Goal: Check status: Check status

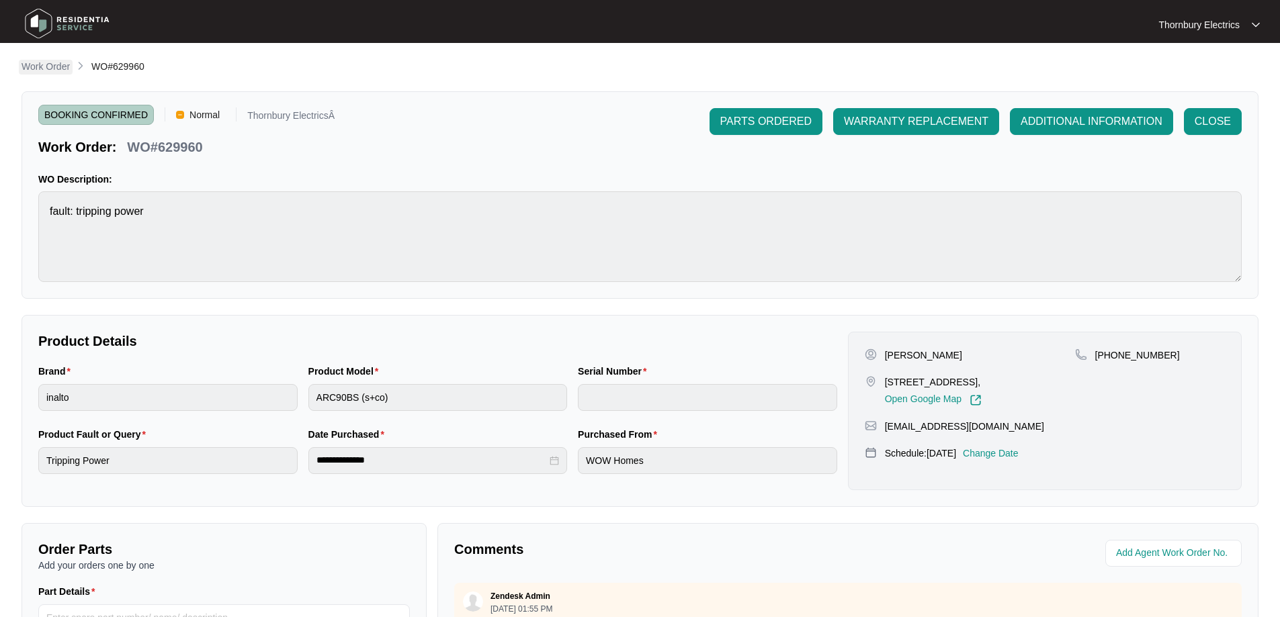
click at [42, 65] on p "Work Order" at bounding box center [45, 66] width 48 height 13
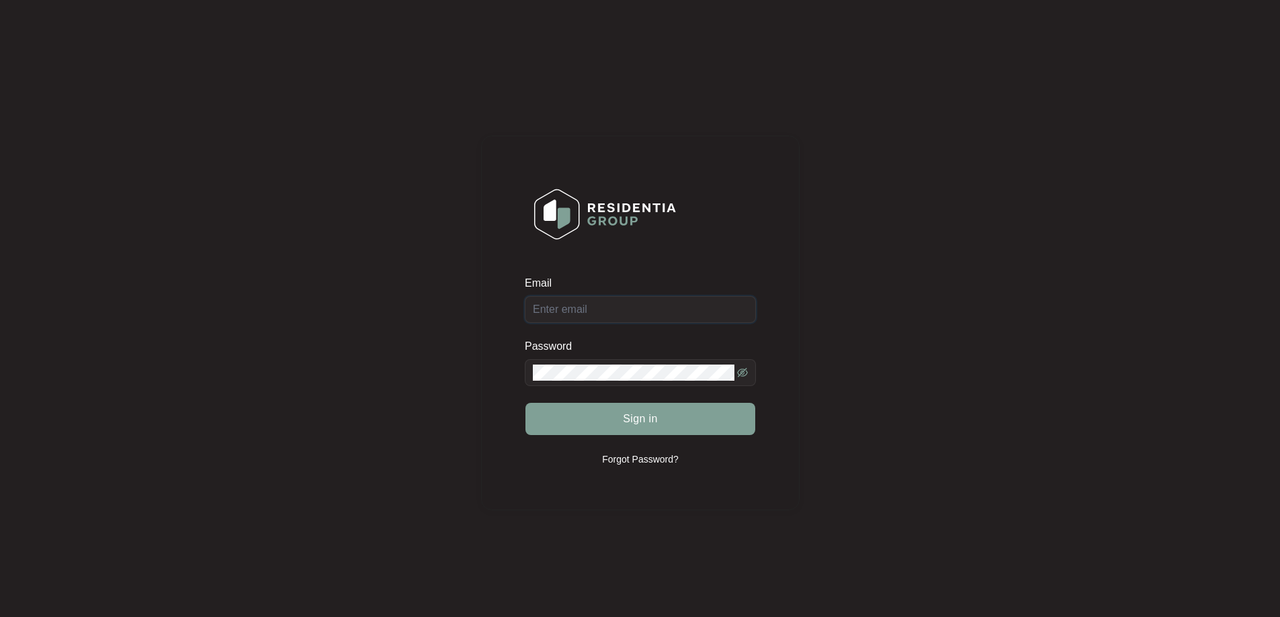
type input "[EMAIL_ADDRESS][DOMAIN_NAME]"
click at [662, 429] on div "Sign in" at bounding box center [640, 419] width 231 height 34
click at [648, 418] on span "Sign in" at bounding box center [640, 419] width 35 height 16
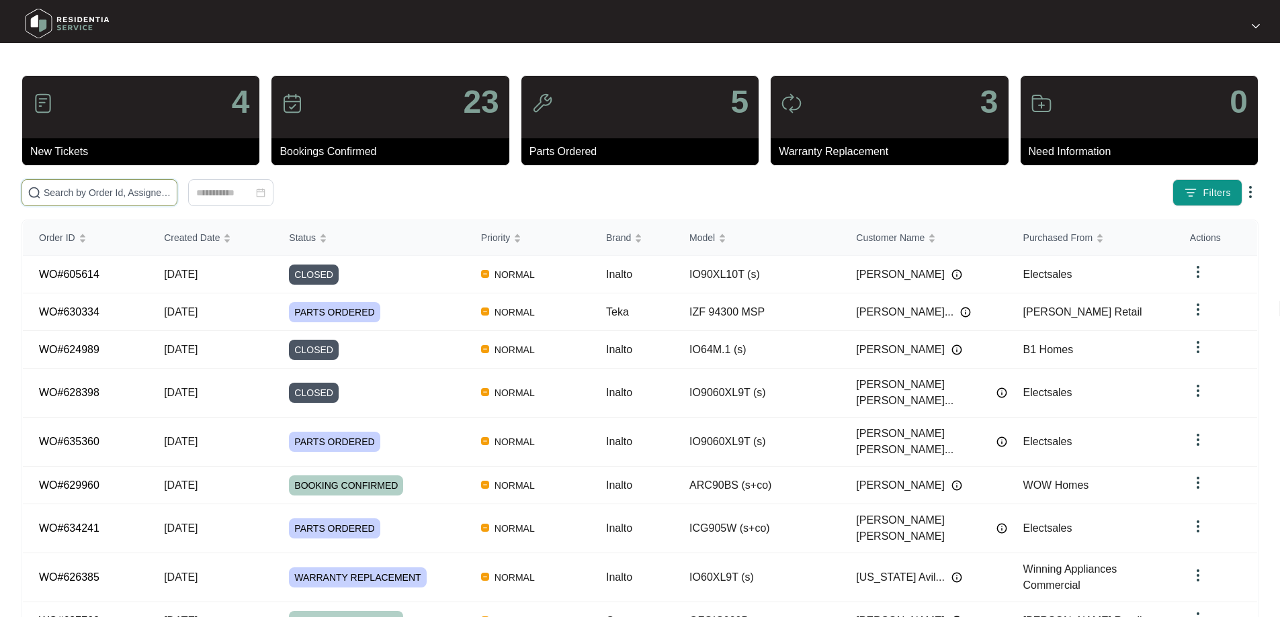
click at [171, 187] on input "text" at bounding box center [108, 192] width 128 height 15
type input "635544"
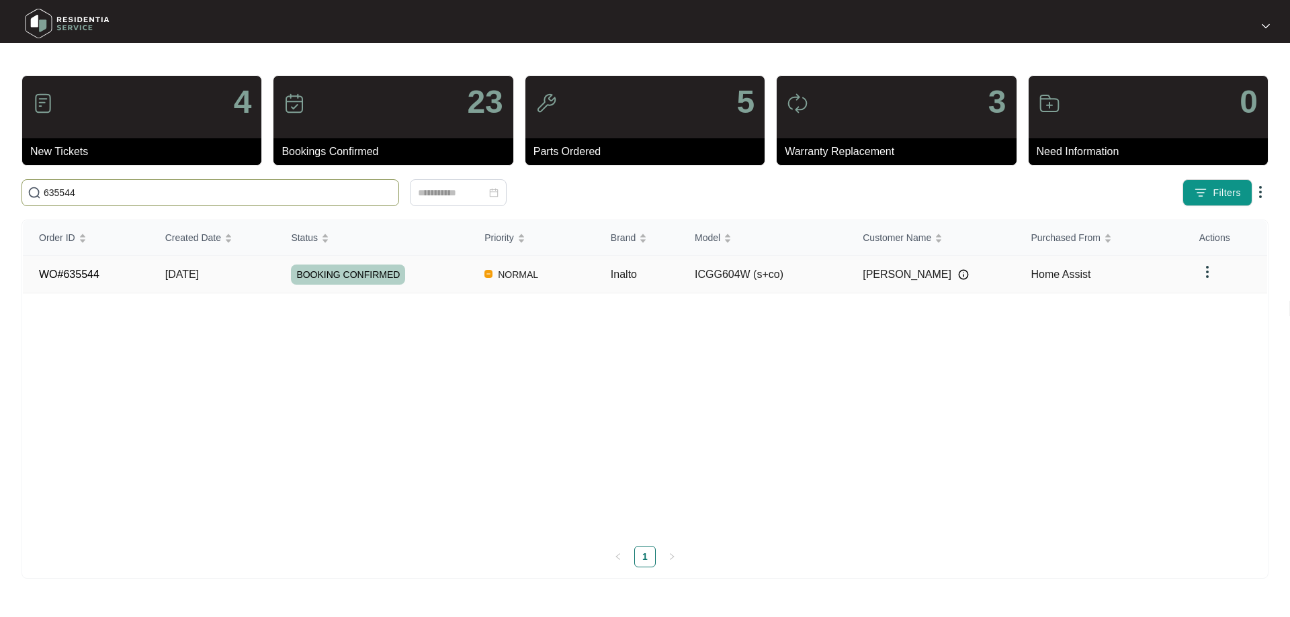
click at [418, 279] on div "BOOKING CONFIRMED" at bounding box center [379, 275] width 177 height 20
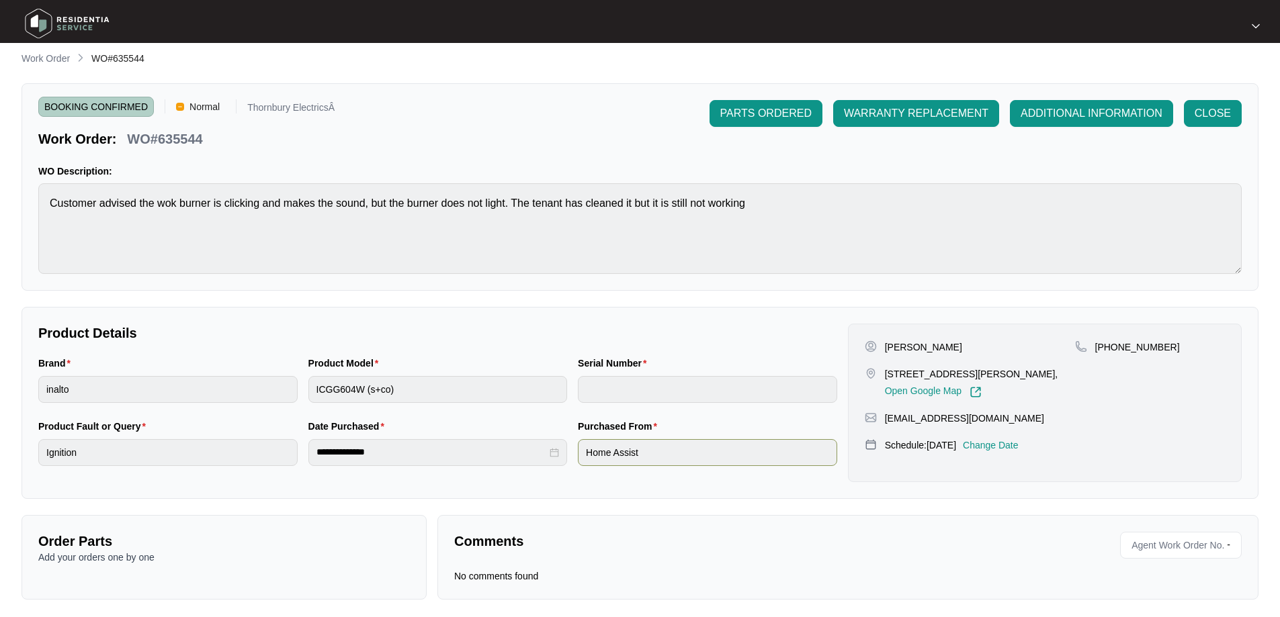
scroll to position [12, 0]
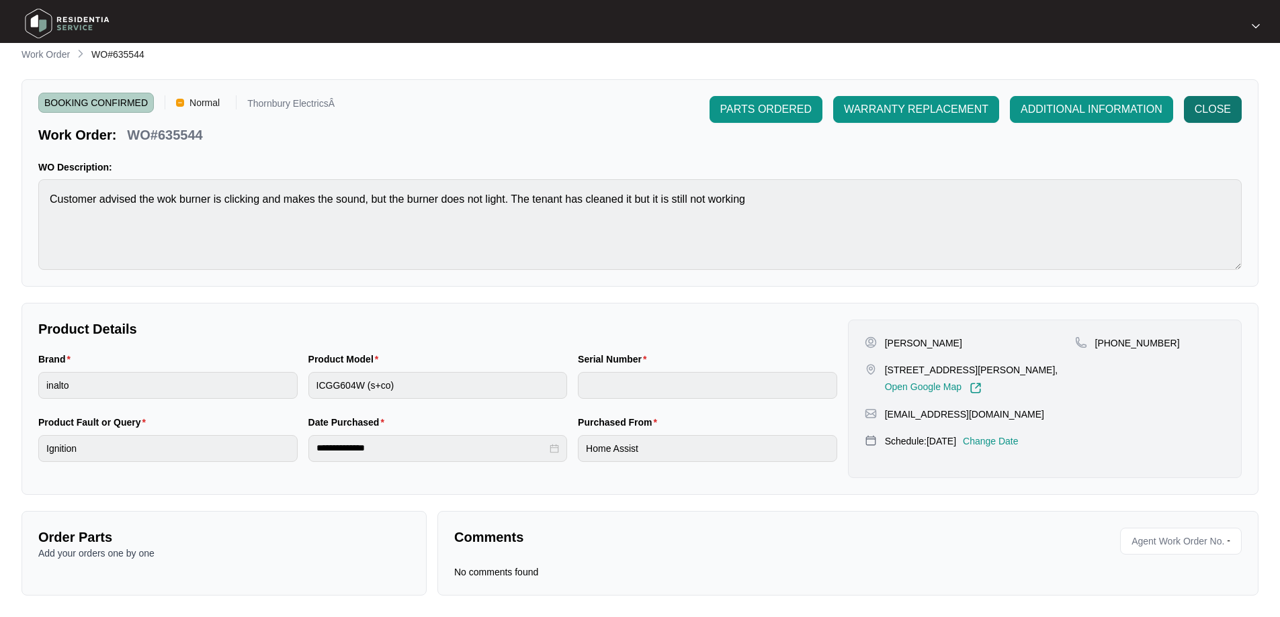
click at [1214, 114] on span "CLOSE" at bounding box center [1212, 109] width 36 height 16
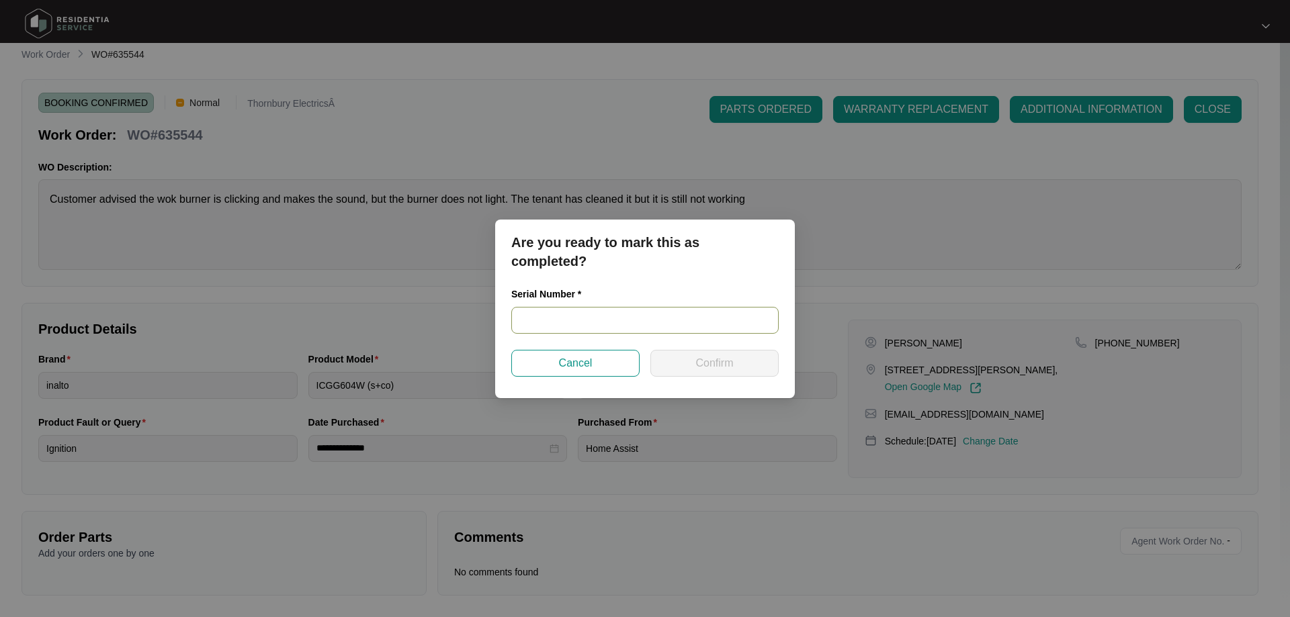
click at [648, 312] on input "text" at bounding box center [644, 320] width 267 height 27
paste input "24031514"
type input "24031514"
click at [704, 357] on span "Confirm" at bounding box center [714, 363] width 38 height 16
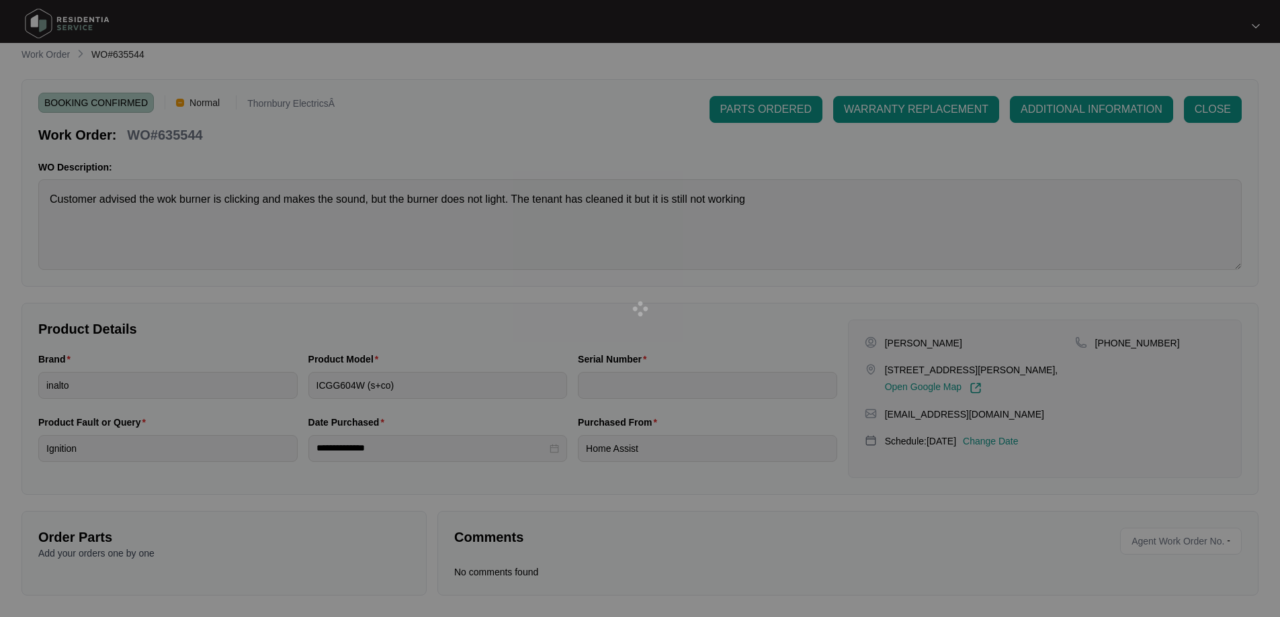
type input "24031514"
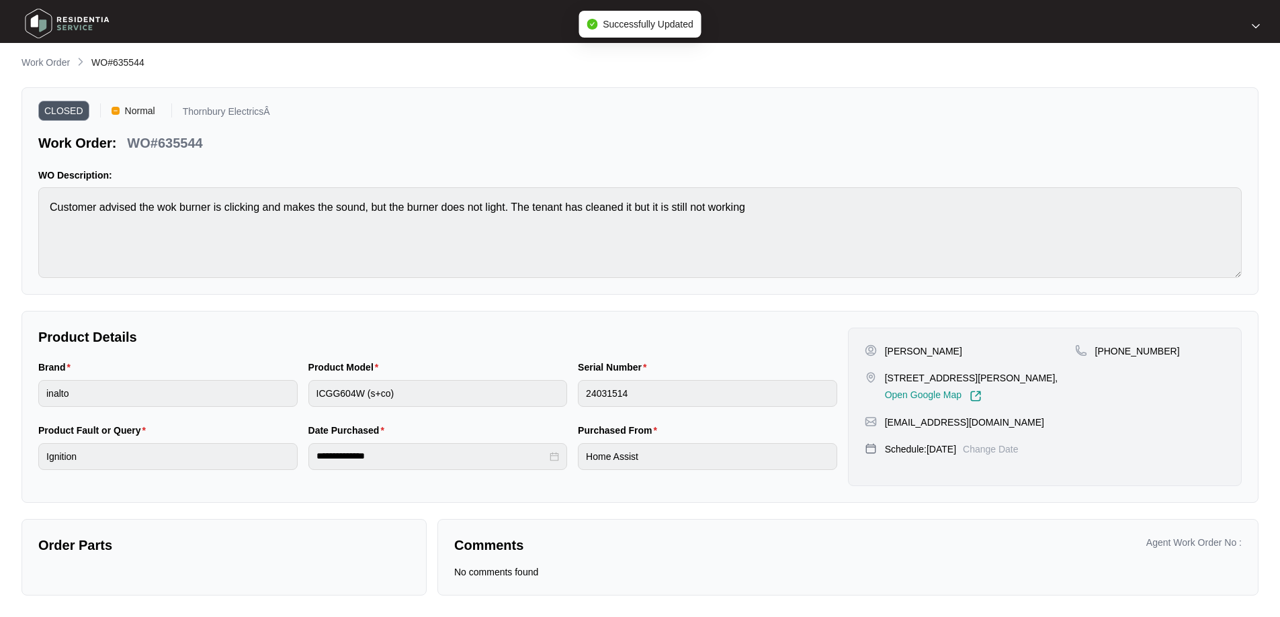
scroll to position [4, 0]
